Goal: Use online tool/utility: Utilize a website feature to perform a specific function

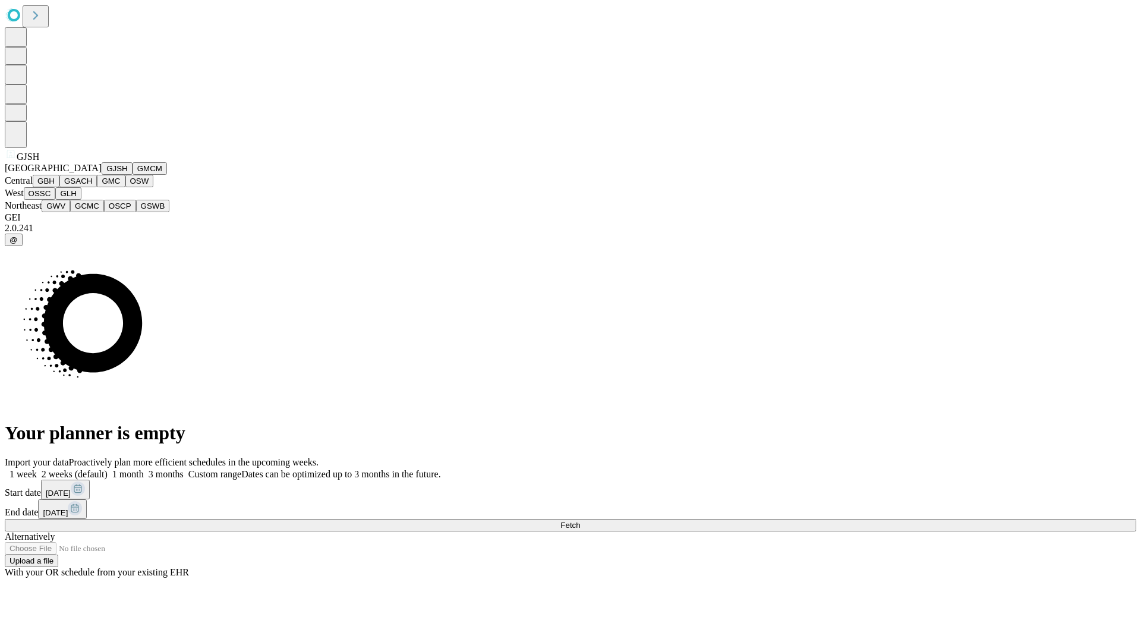
click at [102, 175] on button "GJSH" at bounding box center [117, 168] width 31 height 12
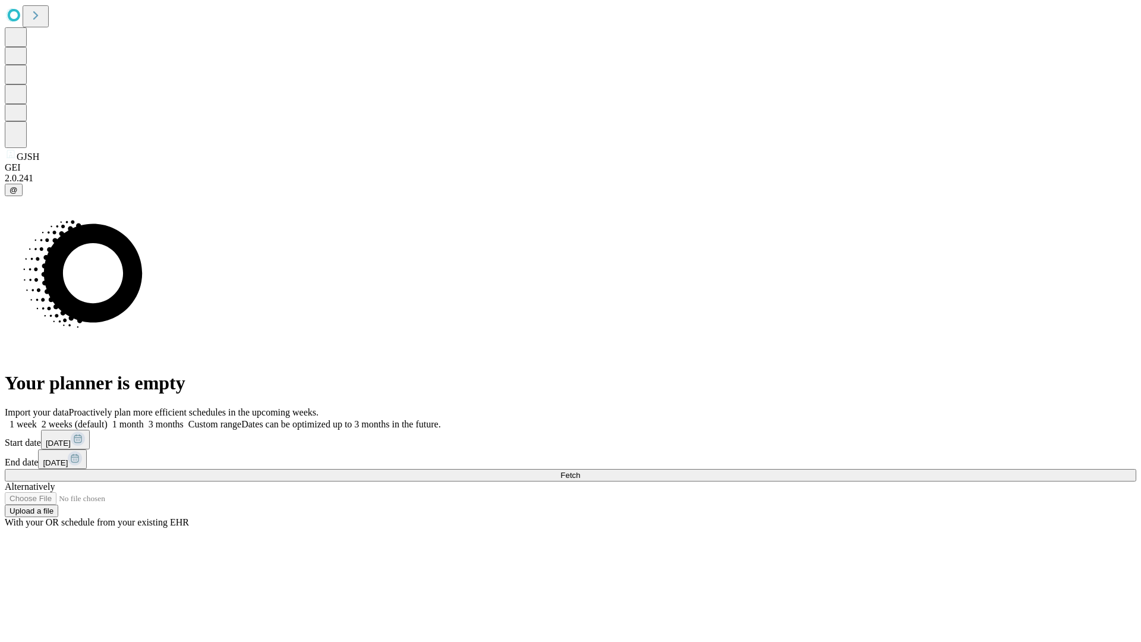
click at [37, 419] on label "1 week" at bounding box center [21, 424] width 32 height 10
click at [580, 471] on span "Fetch" at bounding box center [570, 475] width 20 height 9
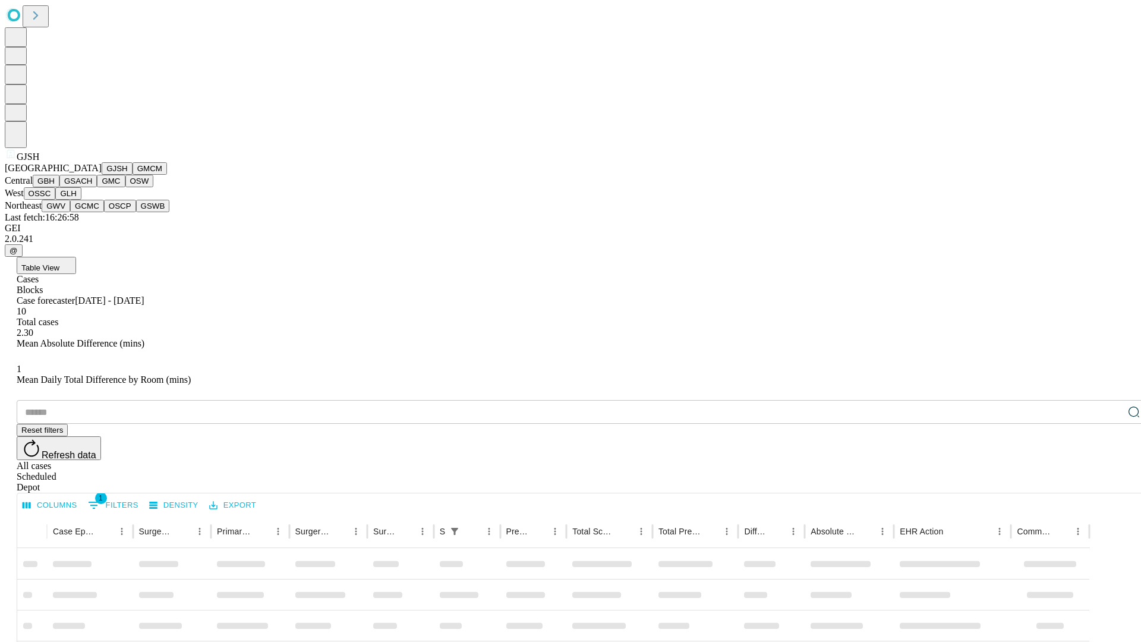
click at [132, 175] on button "GMCM" at bounding box center [149, 168] width 34 height 12
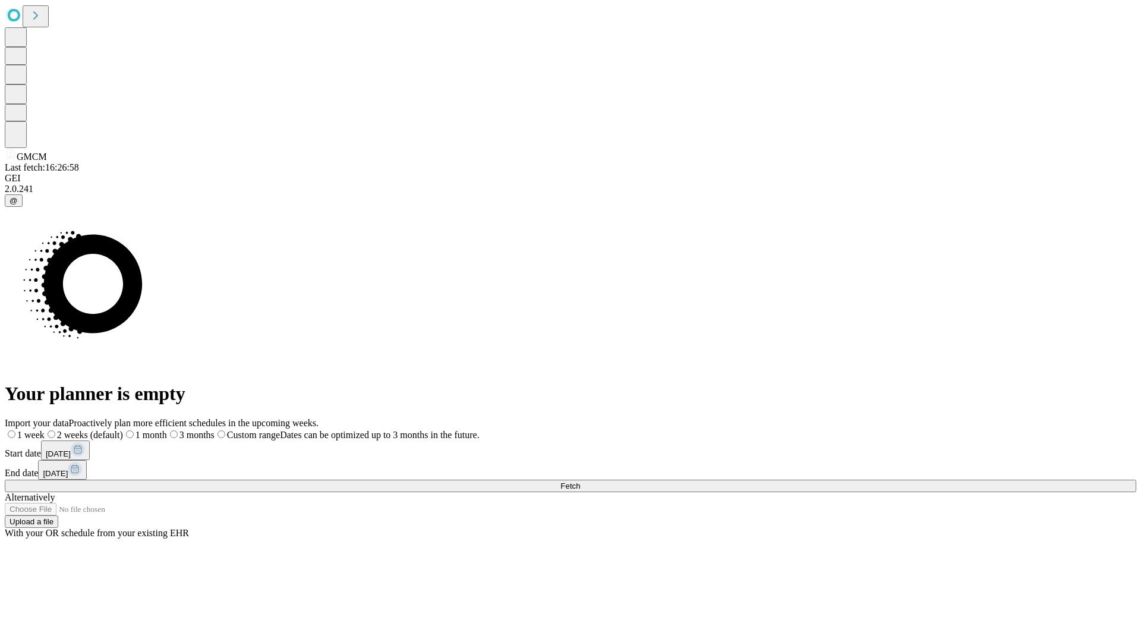
click at [45, 430] on label "1 week" at bounding box center [25, 435] width 40 height 10
click at [580, 481] on span "Fetch" at bounding box center [570, 485] width 20 height 9
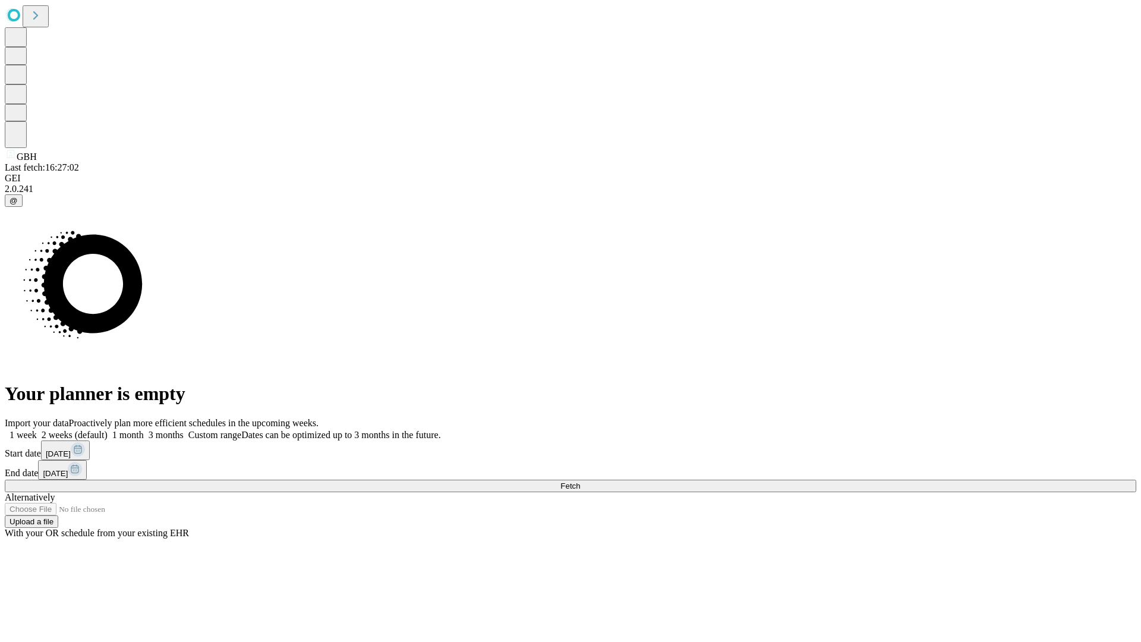
click at [37, 430] on label "1 week" at bounding box center [21, 435] width 32 height 10
click at [580, 481] on span "Fetch" at bounding box center [570, 485] width 20 height 9
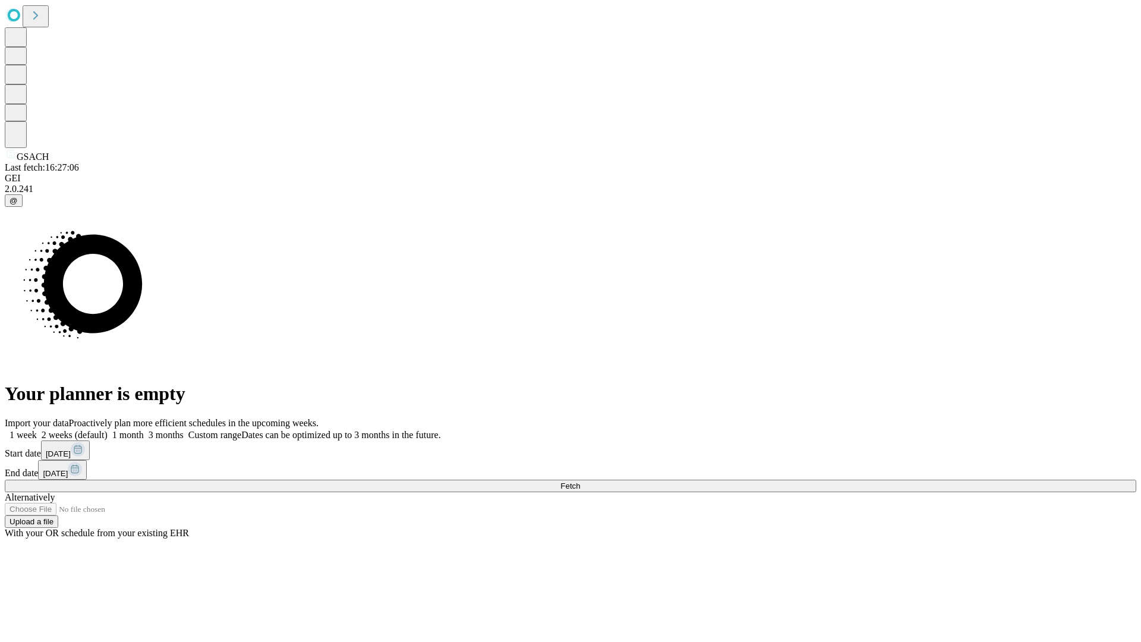
click at [37, 430] on label "1 week" at bounding box center [21, 435] width 32 height 10
click at [580, 481] on span "Fetch" at bounding box center [570, 485] width 20 height 9
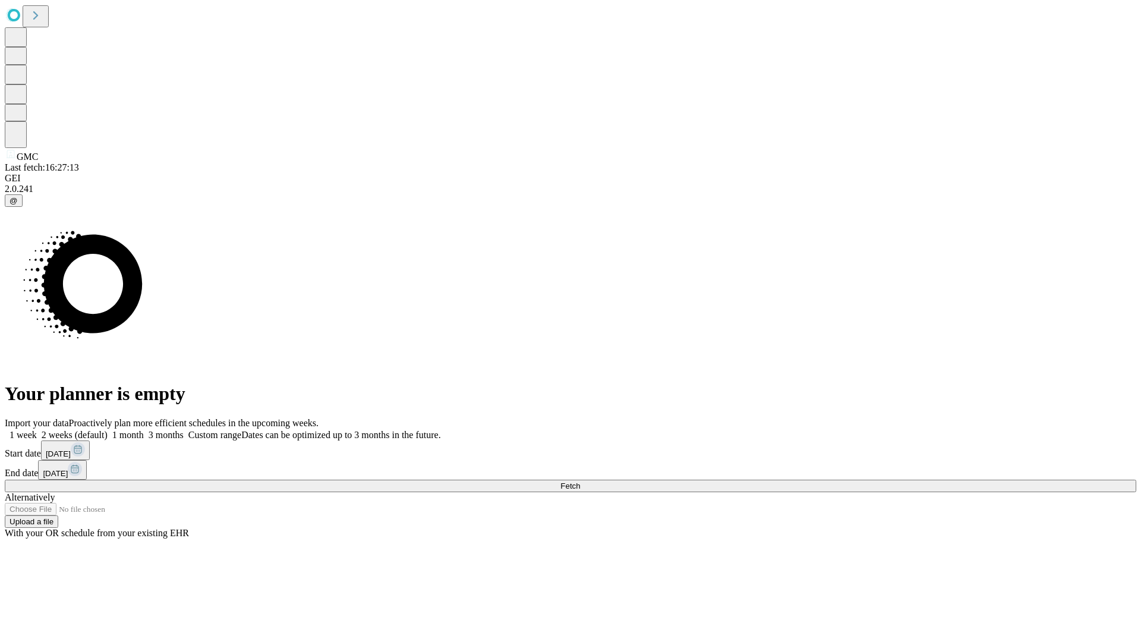
click at [37, 430] on label "1 week" at bounding box center [21, 435] width 32 height 10
click at [580, 481] on span "Fetch" at bounding box center [570, 485] width 20 height 9
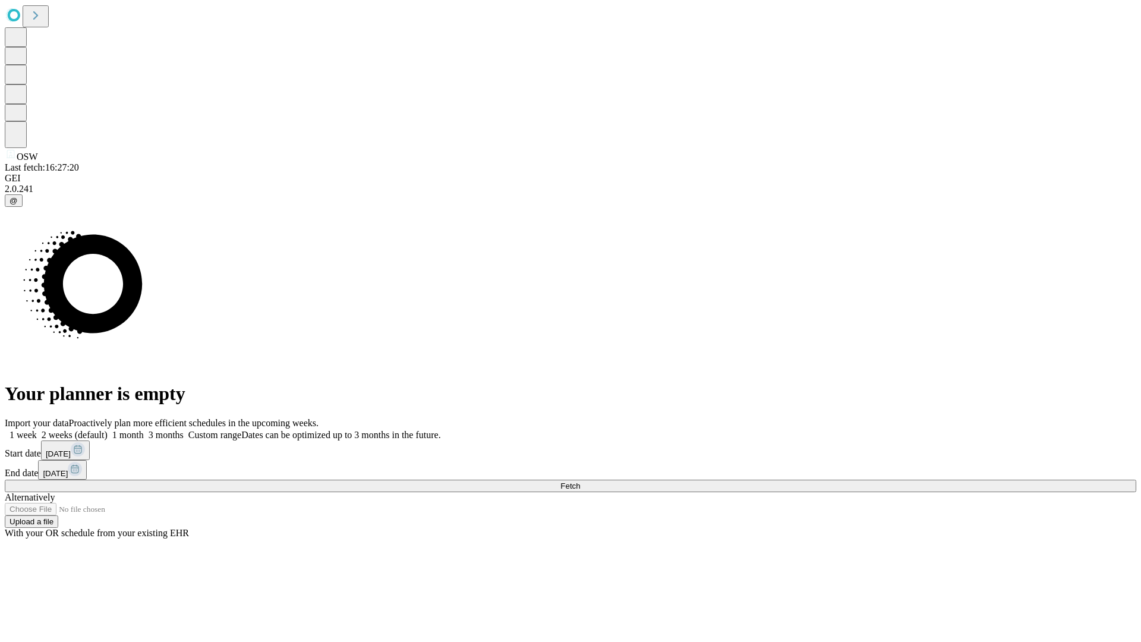
click at [37, 430] on label "1 week" at bounding box center [21, 435] width 32 height 10
click at [580, 481] on span "Fetch" at bounding box center [570, 485] width 20 height 9
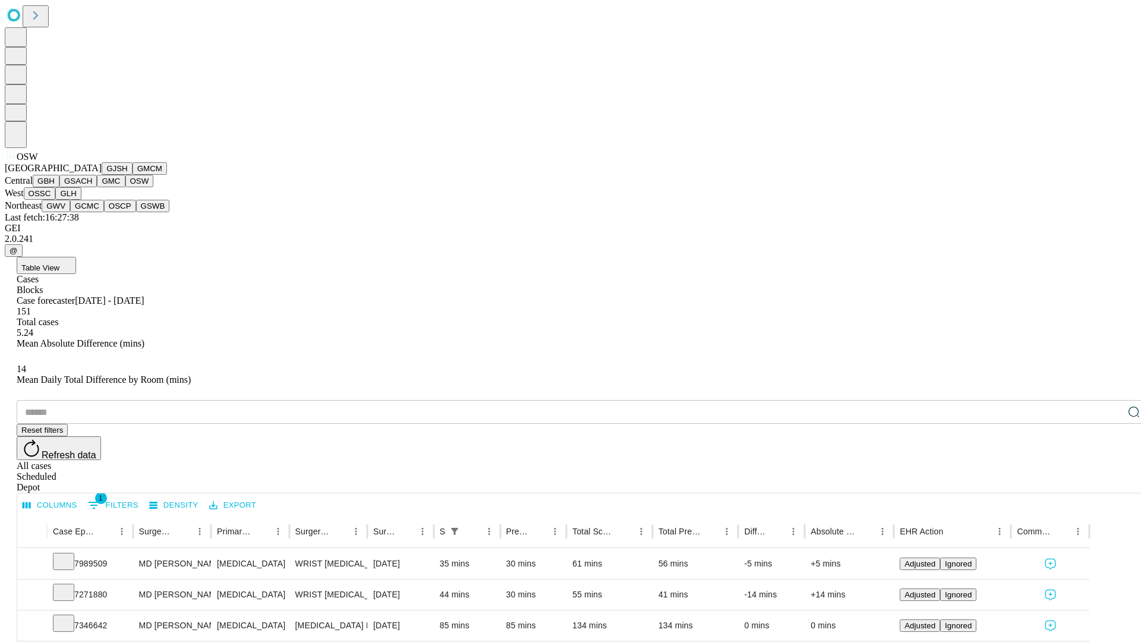
click at [56, 200] on button "OSSC" at bounding box center [40, 193] width 32 height 12
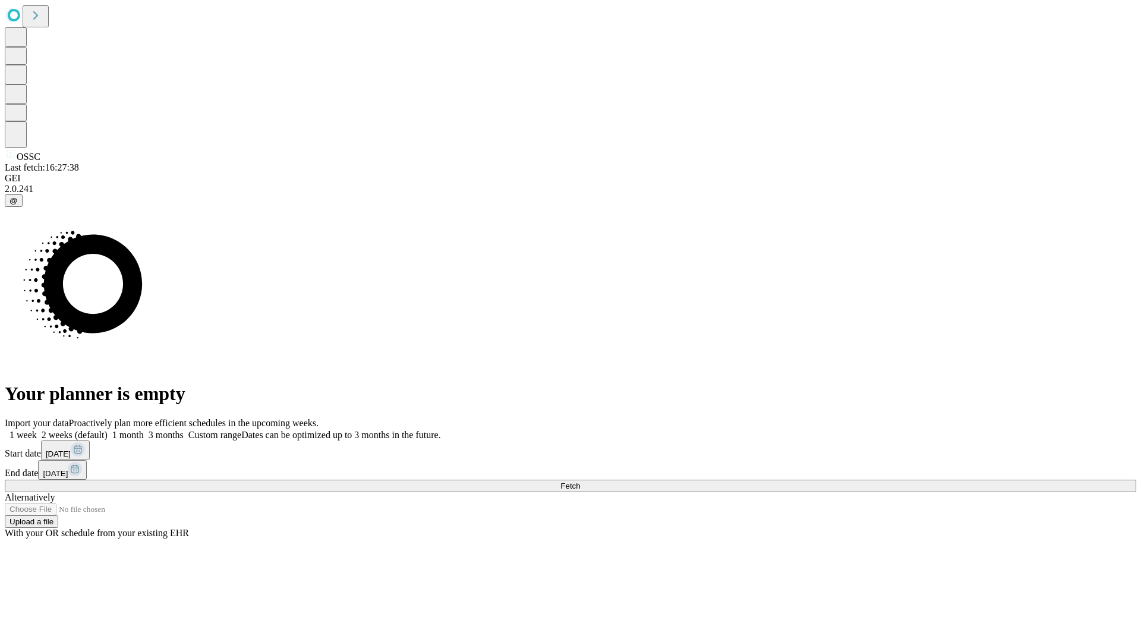
click at [37, 430] on label "1 week" at bounding box center [21, 435] width 32 height 10
click at [580, 481] on span "Fetch" at bounding box center [570, 485] width 20 height 9
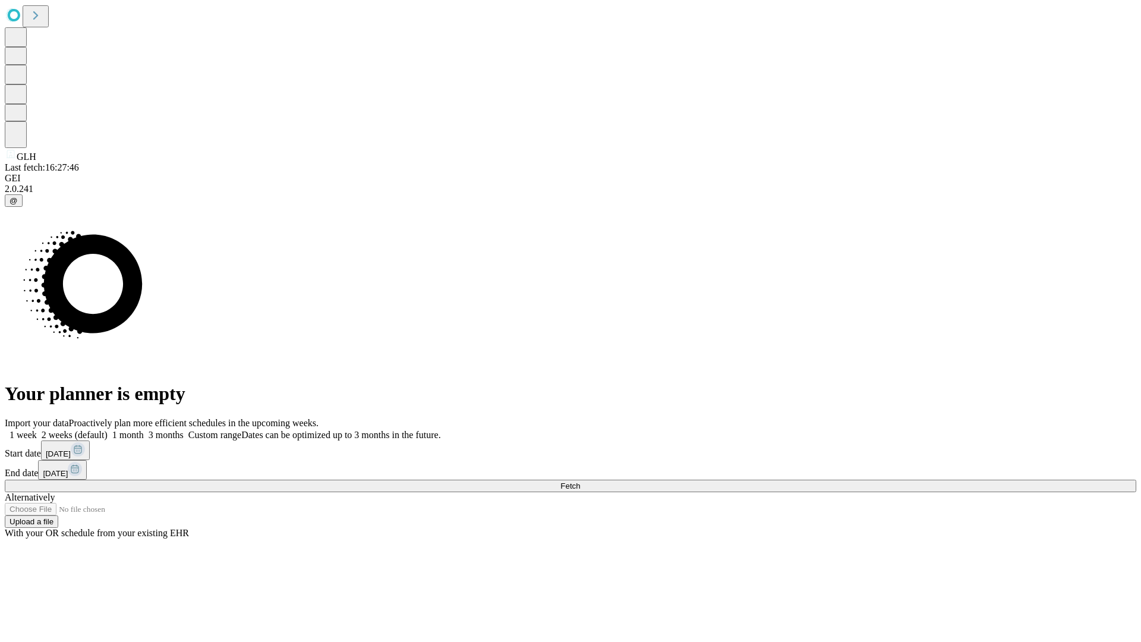
click at [37, 430] on label "1 week" at bounding box center [21, 435] width 32 height 10
click at [580, 481] on span "Fetch" at bounding box center [570, 485] width 20 height 9
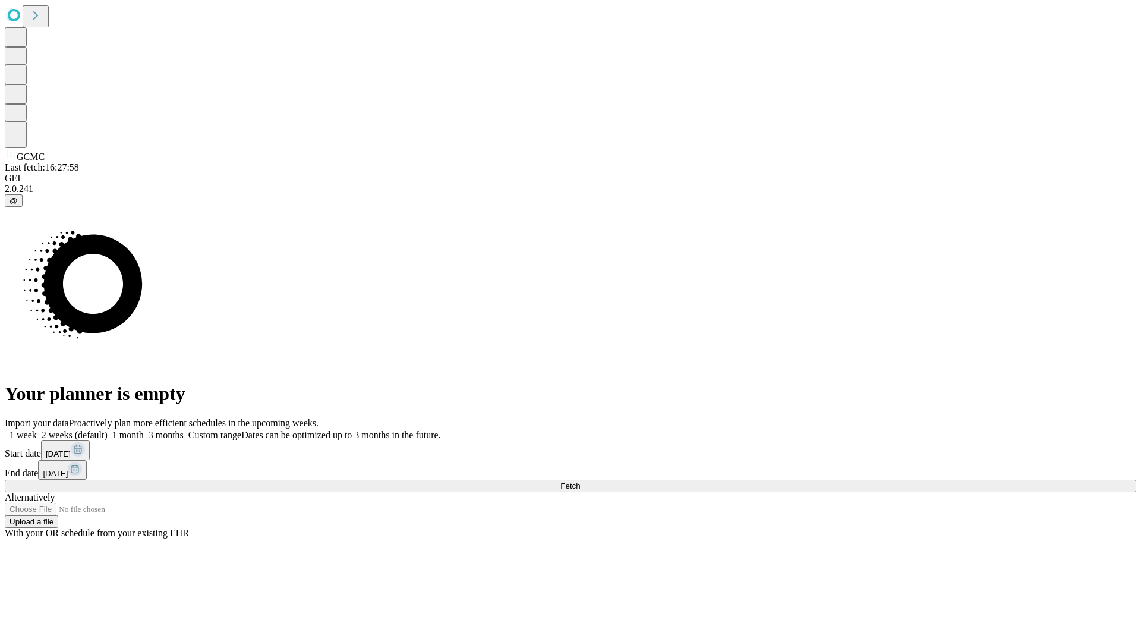
click at [37, 430] on label "1 week" at bounding box center [21, 435] width 32 height 10
click at [580, 481] on span "Fetch" at bounding box center [570, 485] width 20 height 9
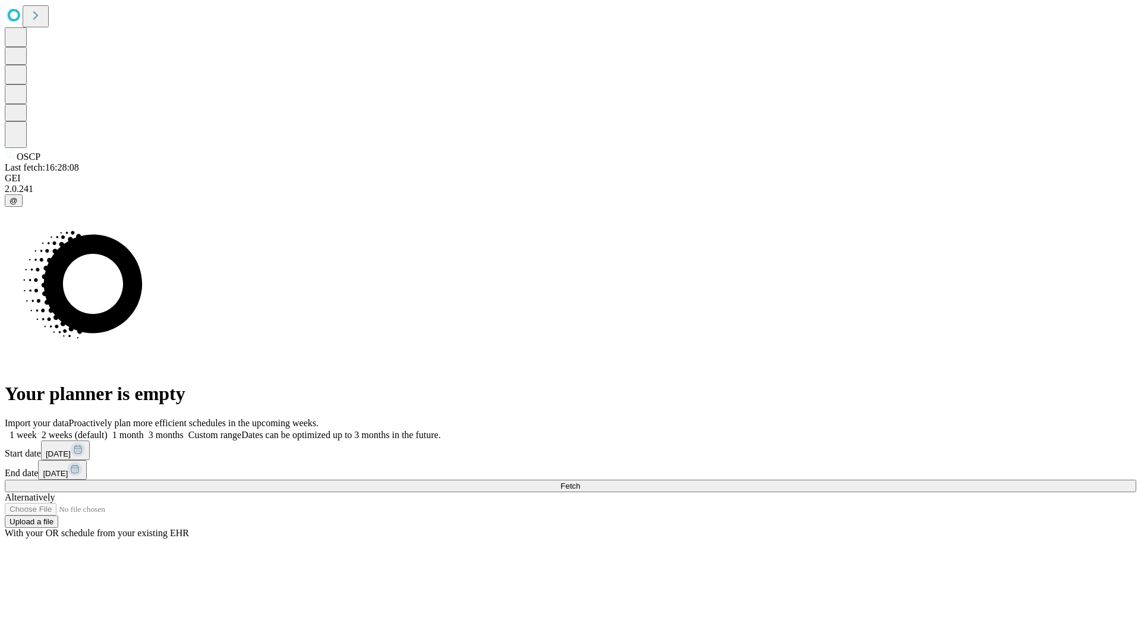
click at [37, 430] on label "1 week" at bounding box center [21, 435] width 32 height 10
click at [580, 481] on span "Fetch" at bounding box center [570, 485] width 20 height 9
